Goal: Obtain resource: Obtain resource

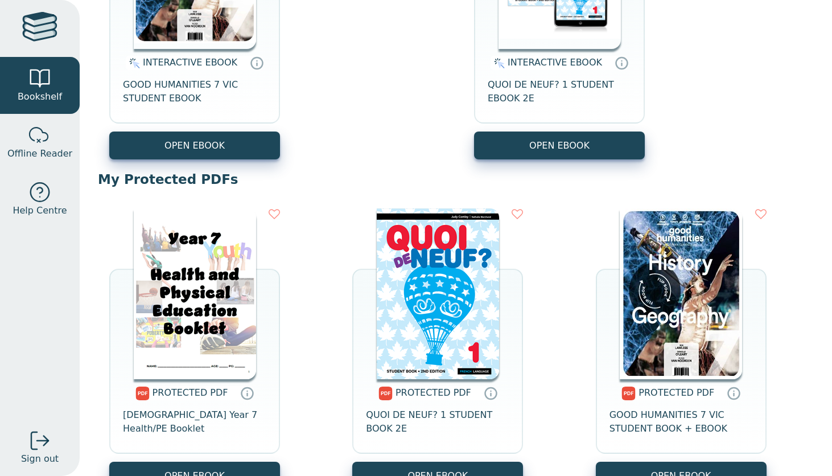
scroll to position [290, 0]
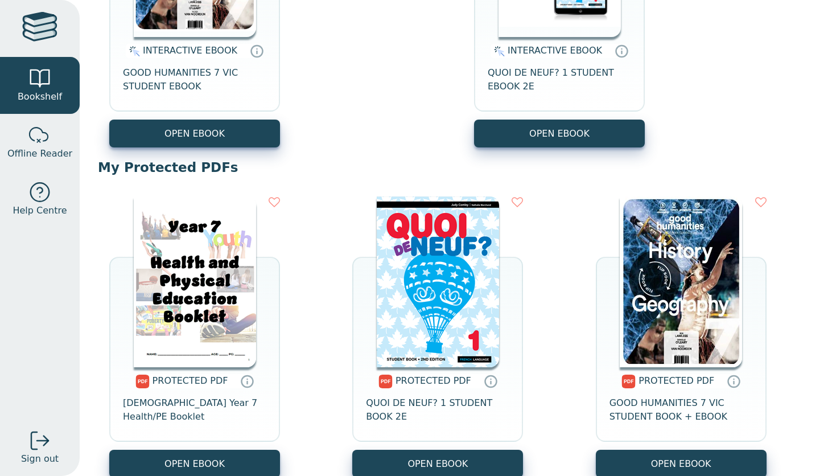
click at [438, 284] on img at bounding box center [438, 281] width 122 height 171
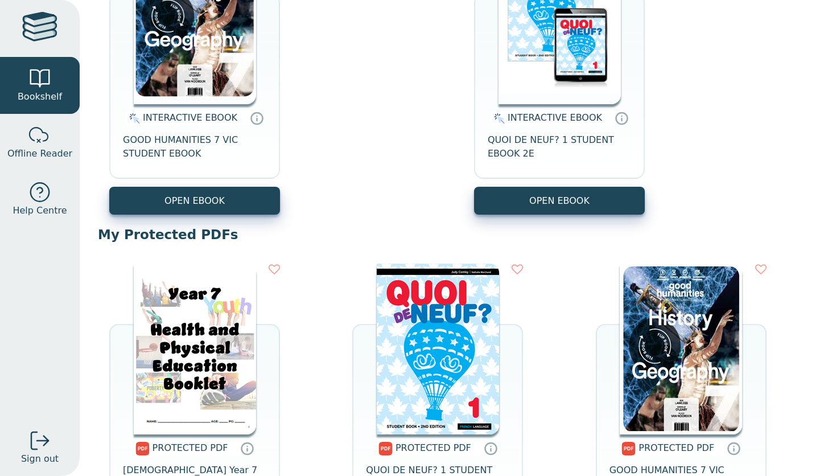
scroll to position [212, 0]
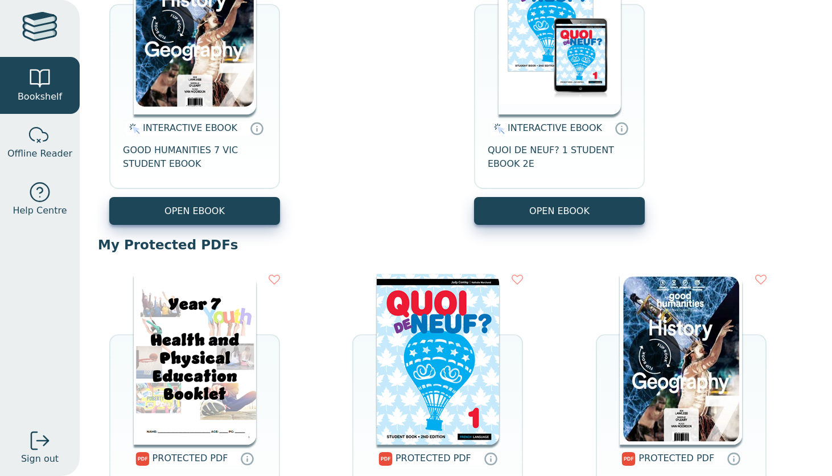
click at [218, 98] on img at bounding box center [195, 29] width 122 height 171
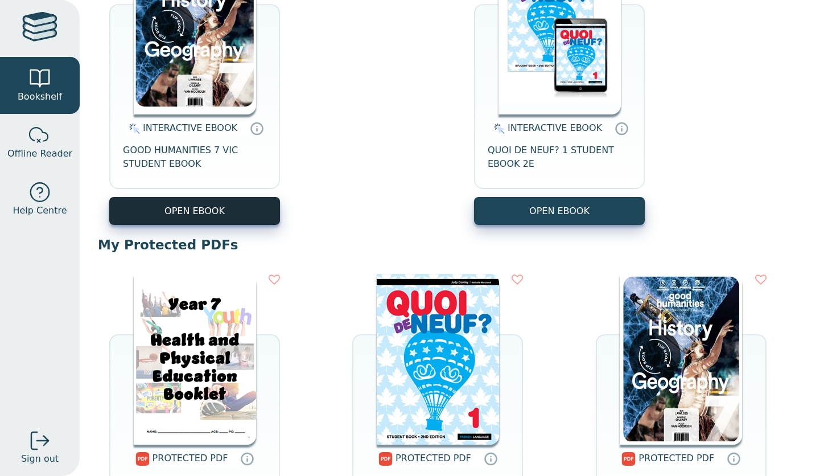
click at [241, 212] on button "OPEN EBOOK" at bounding box center [194, 211] width 171 height 28
